Goal: Information Seeking & Learning: Learn about a topic

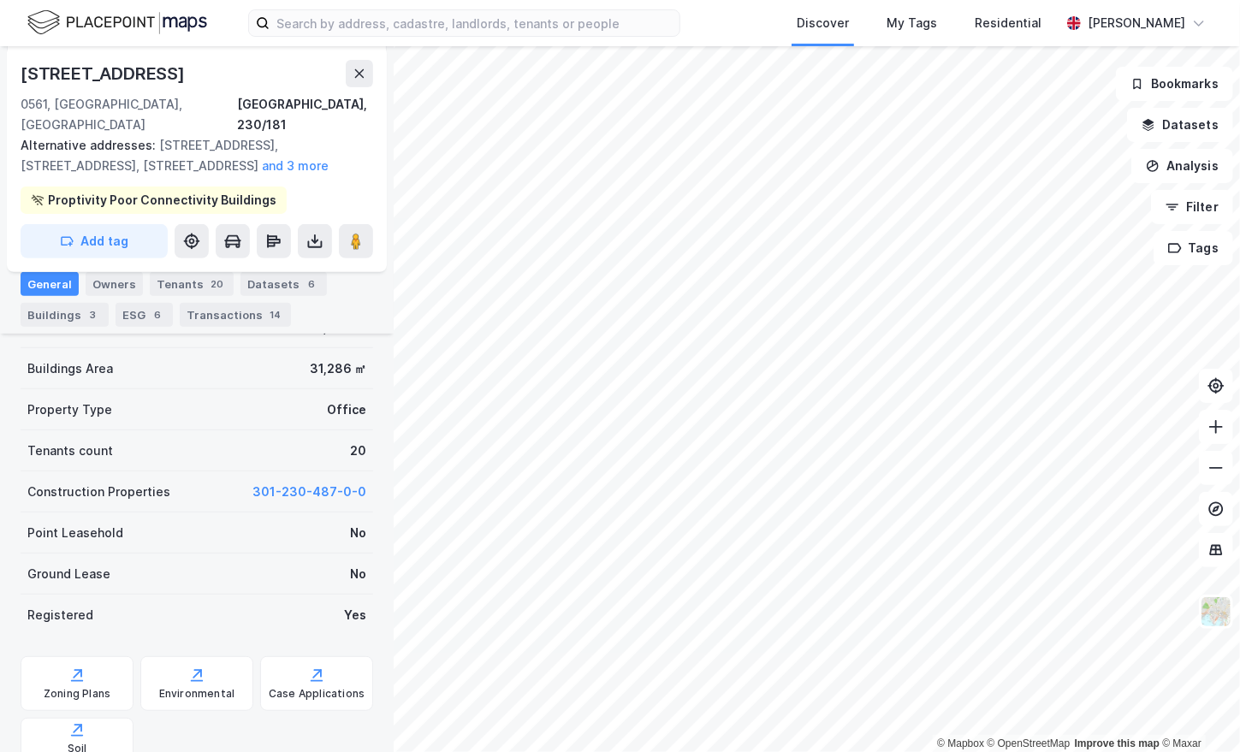
scroll to position [276, 0]
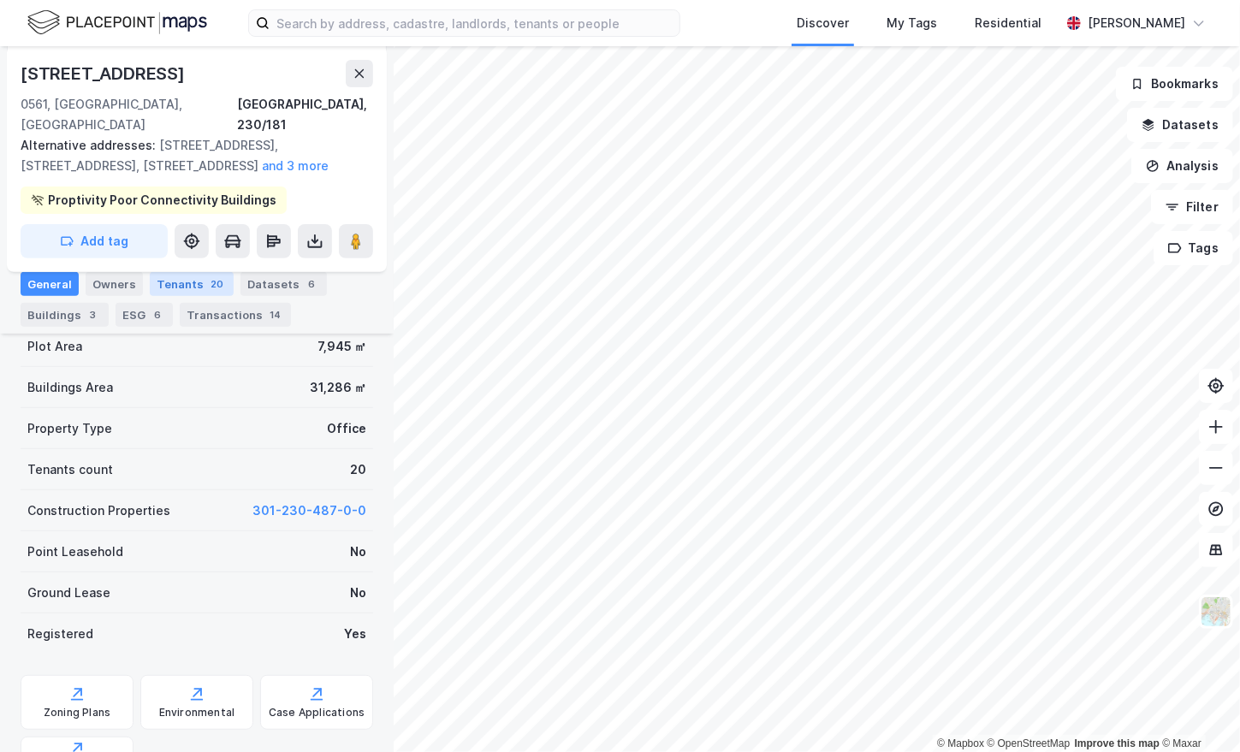
click at [185, 281] on div "Tenants 20" at bounding box center [192, 284] width 84 height 24
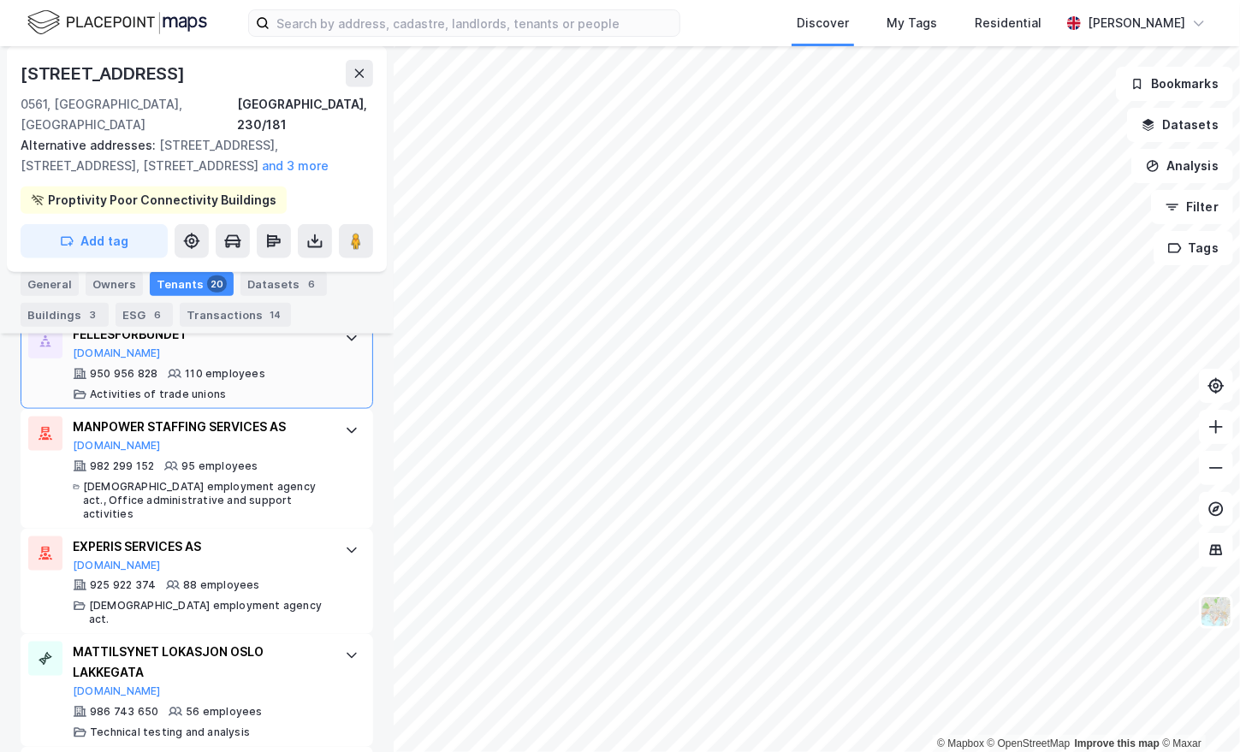
scroll to position [1131, 0]
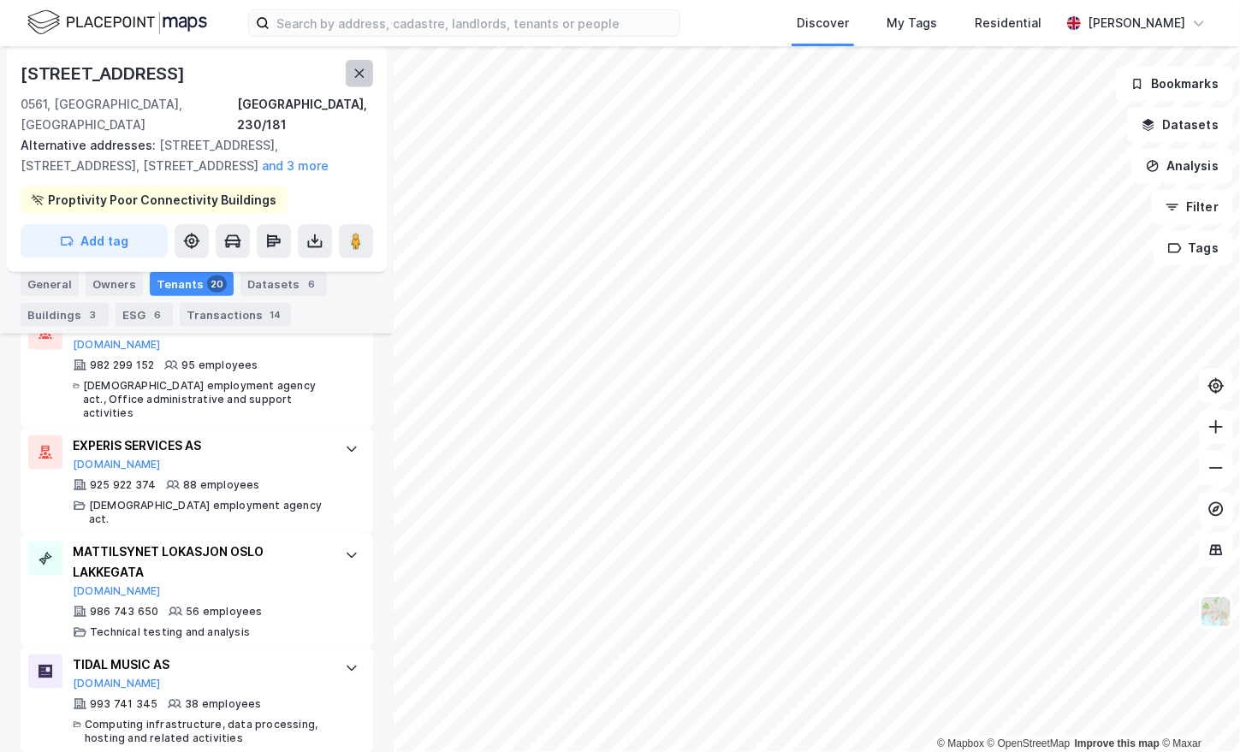
click at [365, 77] on icon at bounding box center [360, 74] width 14 height 14
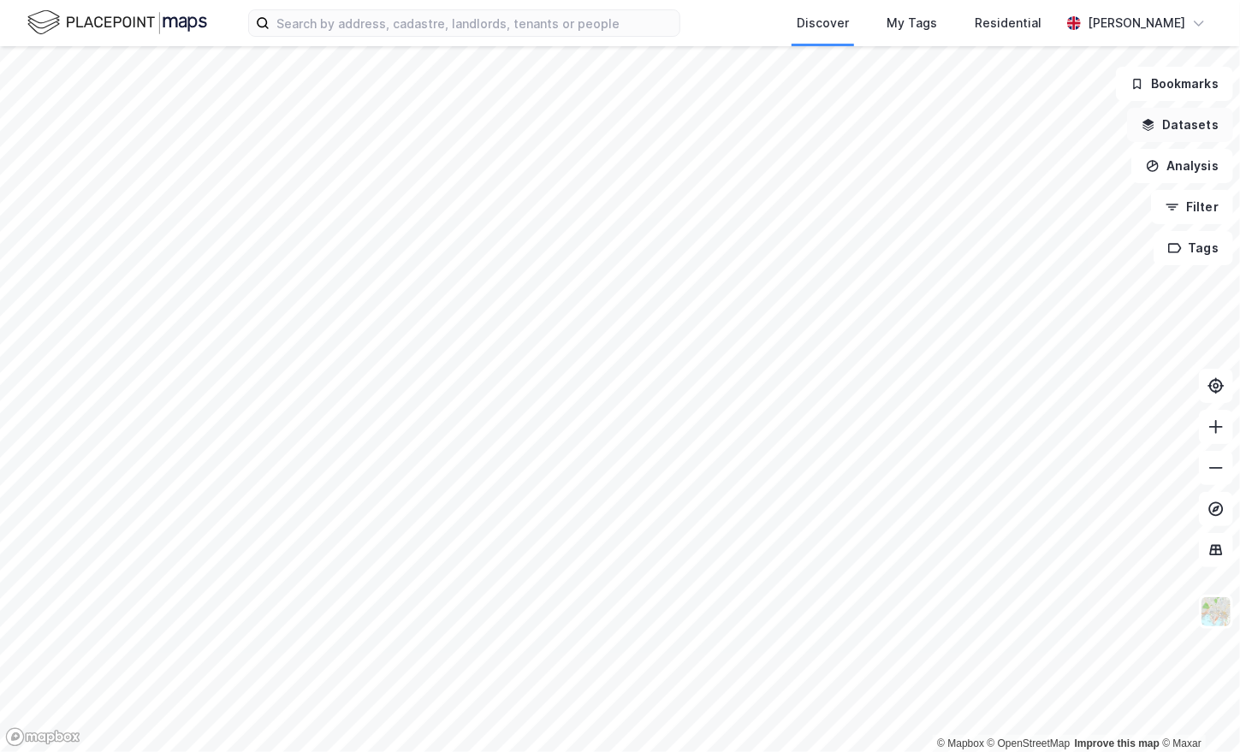
click at [1171, 123] on button "Datasets" at bounding box center [1180, 125] width 106 height 34
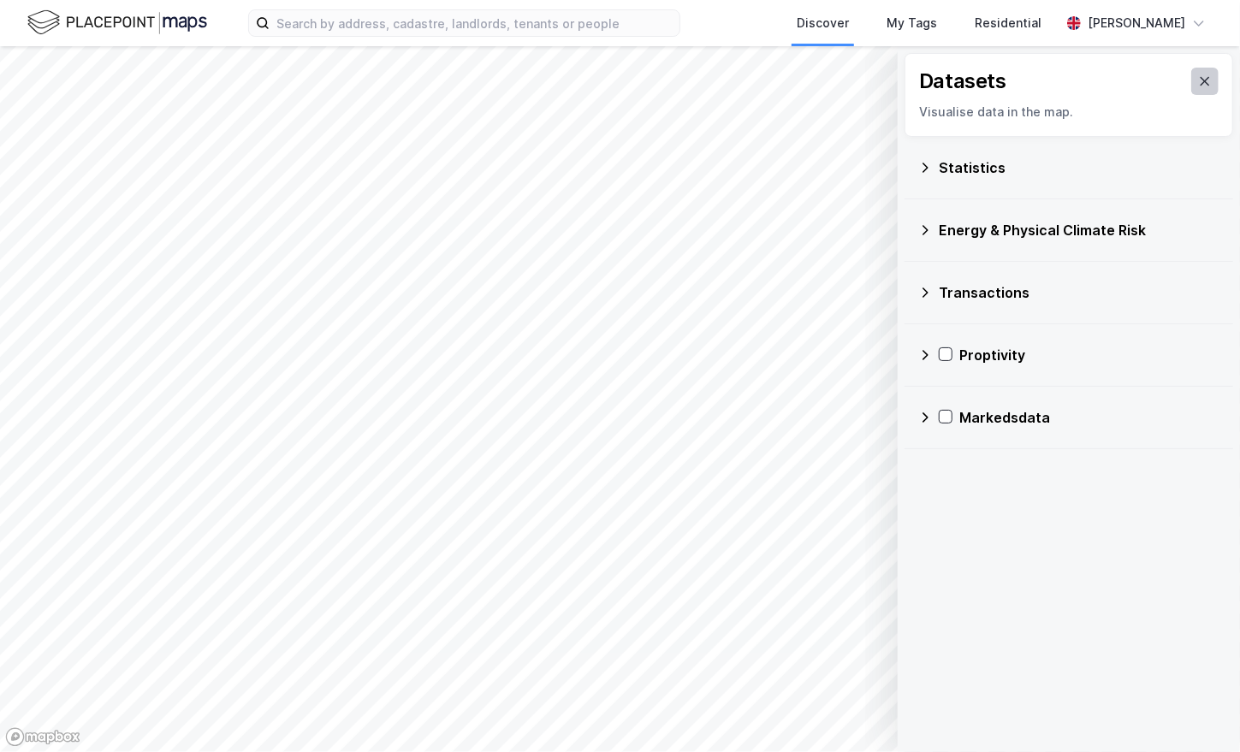
click at [1199, 80] on button at bounding box center [1204, 81] width 27 height 27
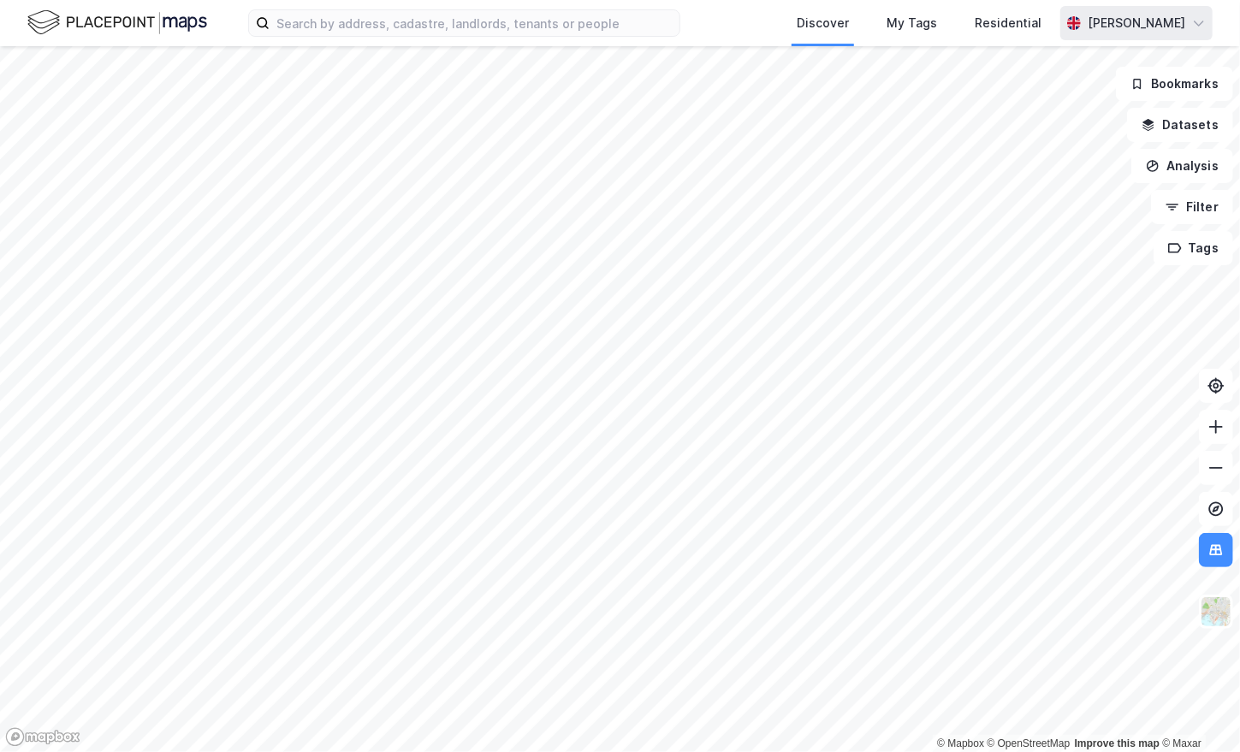
click at [1170, 17] on div "[PERSON_NAME]" at bounding box center [1137, 23] width 98 height 21
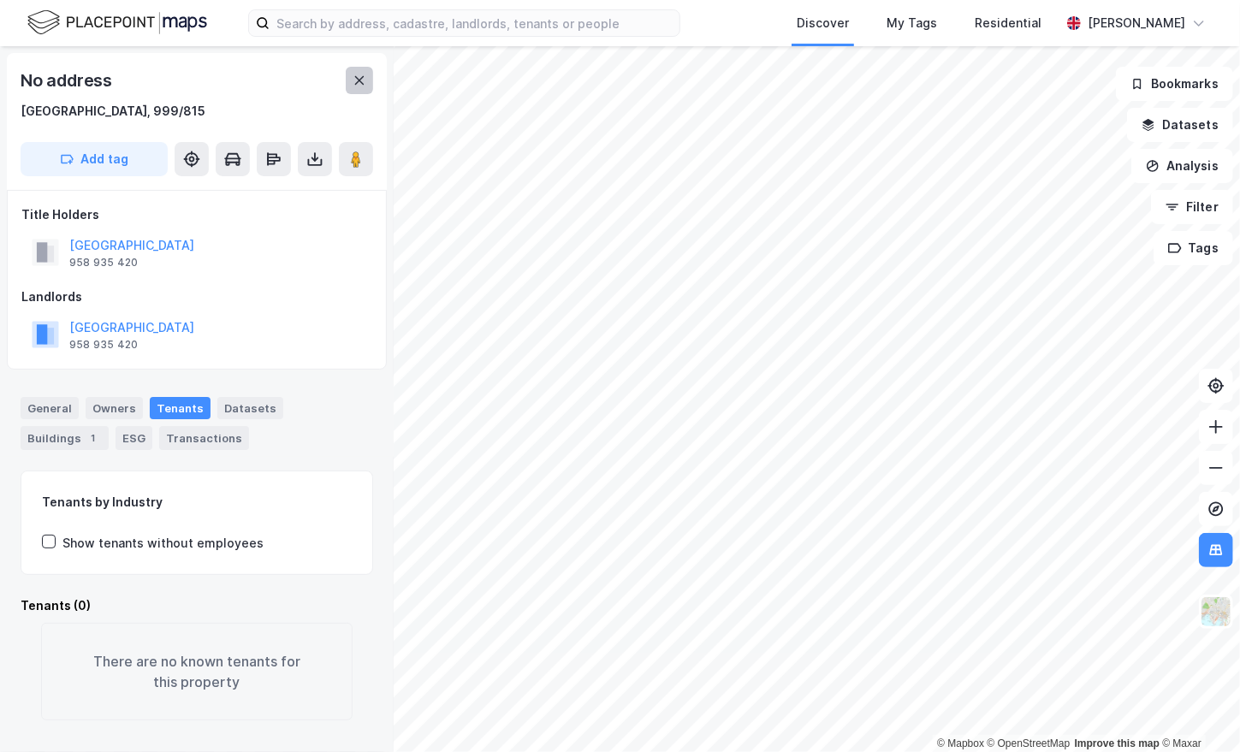
click at [365, 79] on icon at bounding box center [360, 81] width 14 height 14
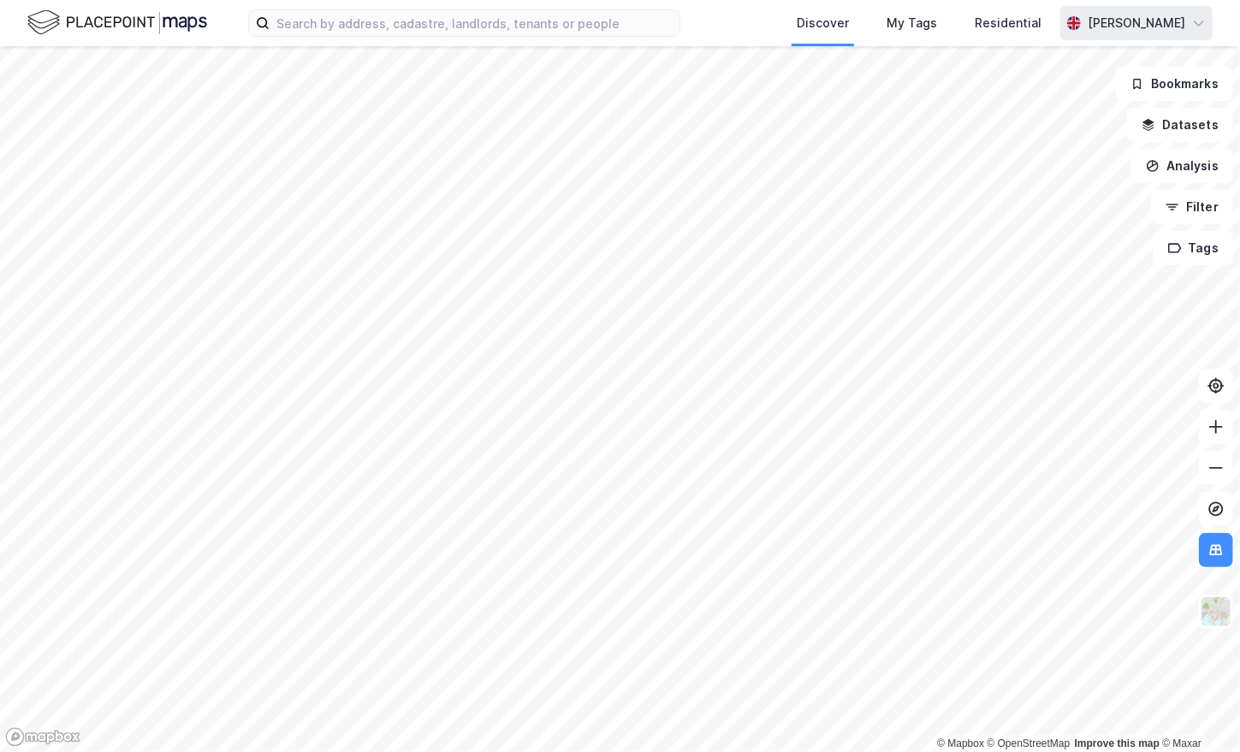
click at [1148, 22] on div "[PERSON_NAME]" at bounding box center [1137, 23] width 98 height 21
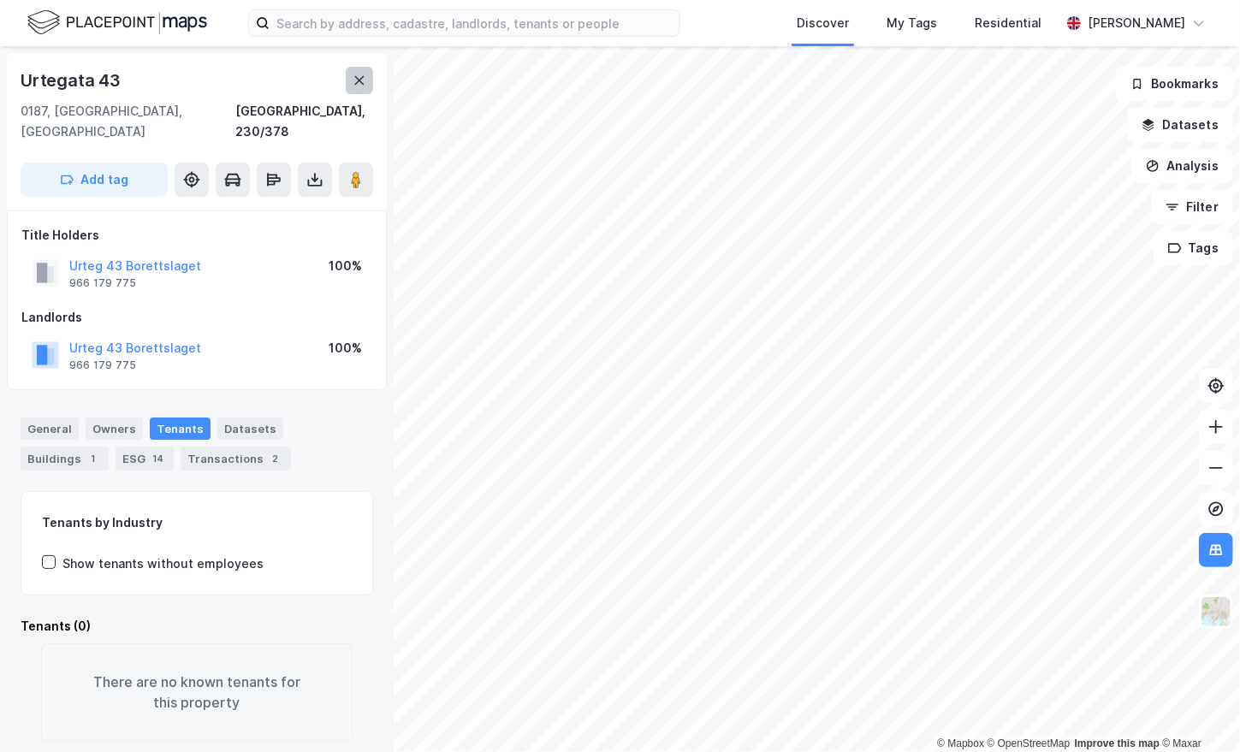
click at [359, 87] on button at bounding box center [359, 80] width 27 height 27
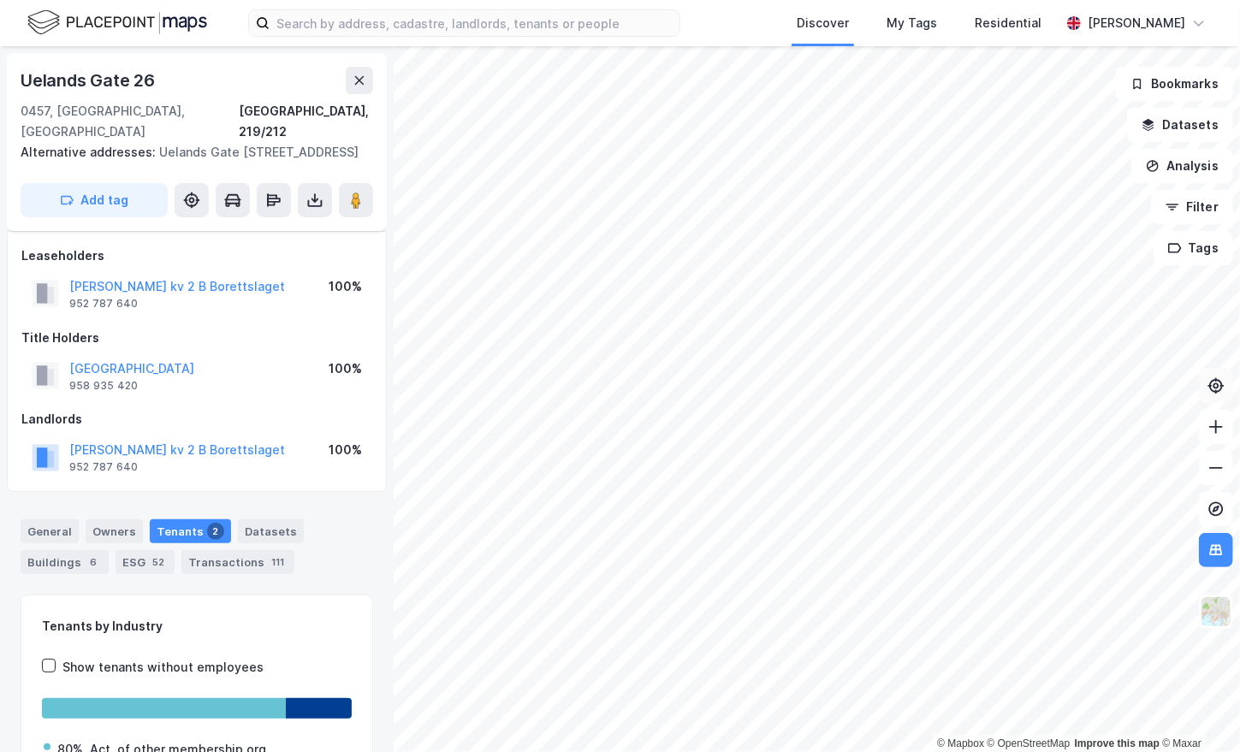
scroll to position [123, 0]
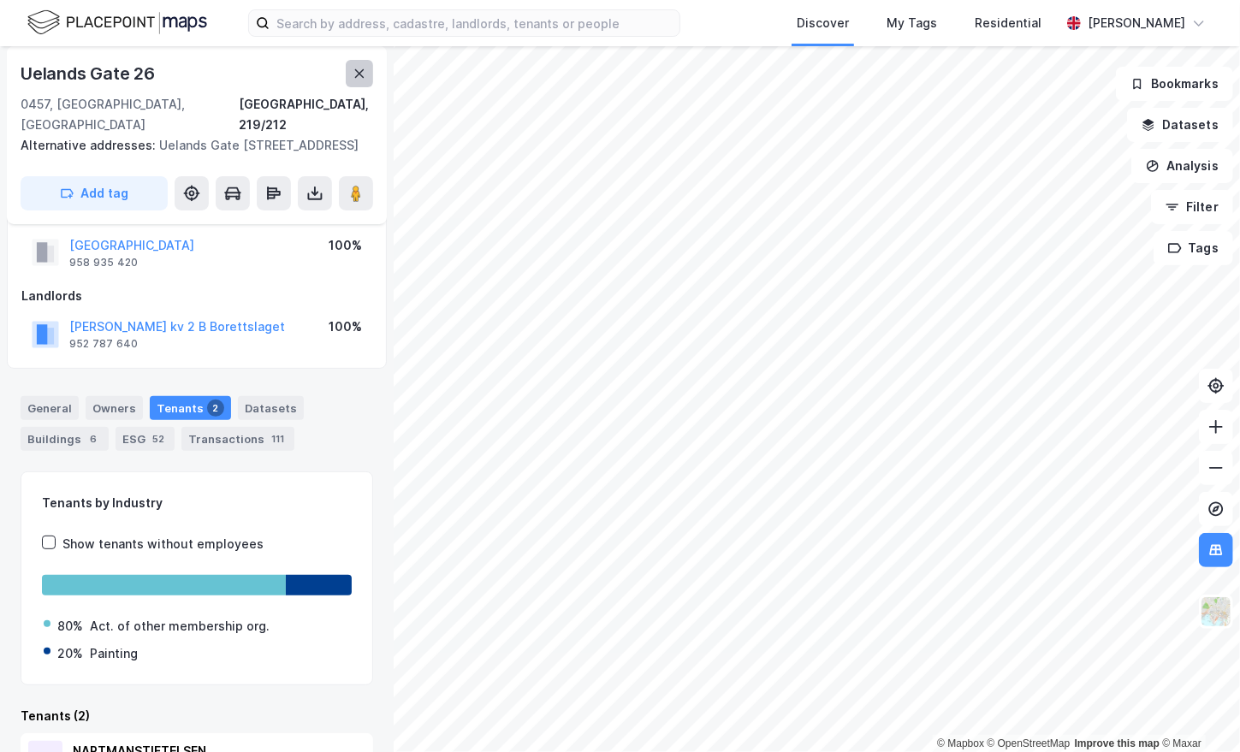
click at [363, 72] on icon at bounding box center [360, 74] width 14 height 14
